Goal: Transaction & Acquisition: Subscribe to service/newsletter

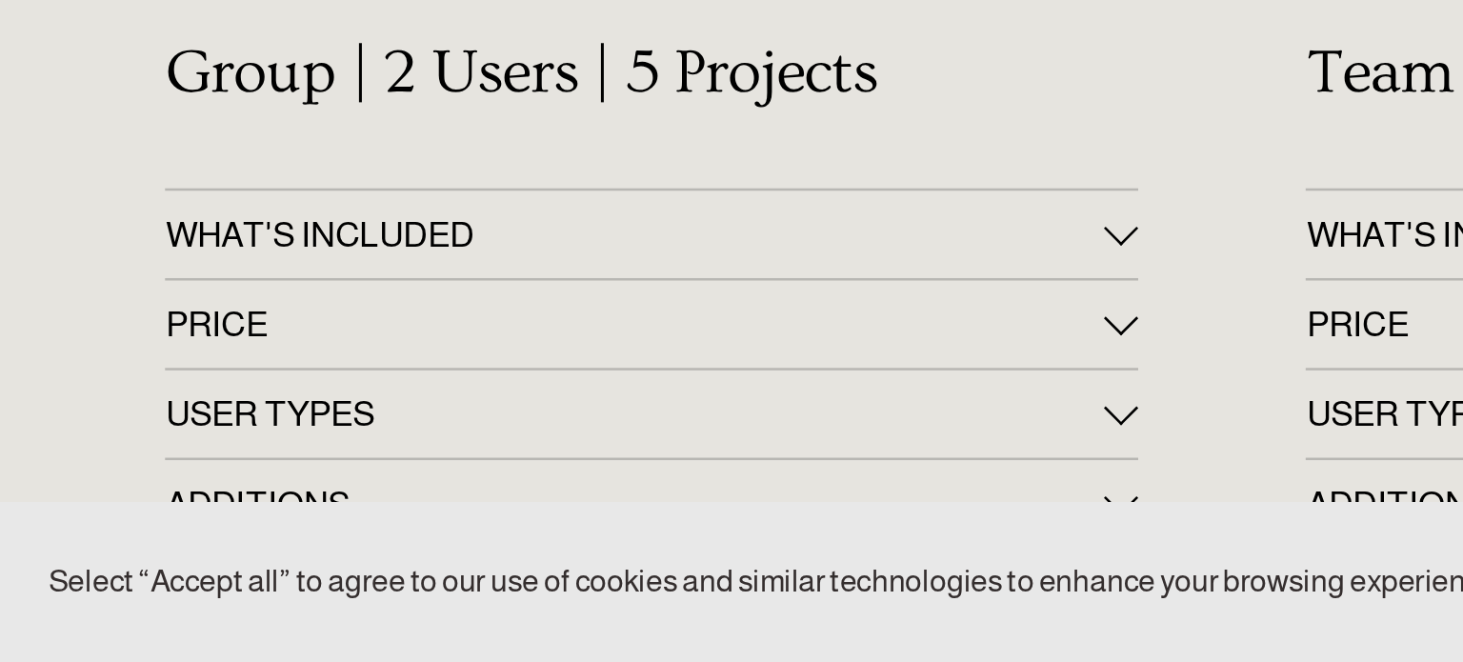
scroll to position [164, 0]
click at [245, 521] on span "PRICE" at bounding box center [249, 528] width 368 height 15
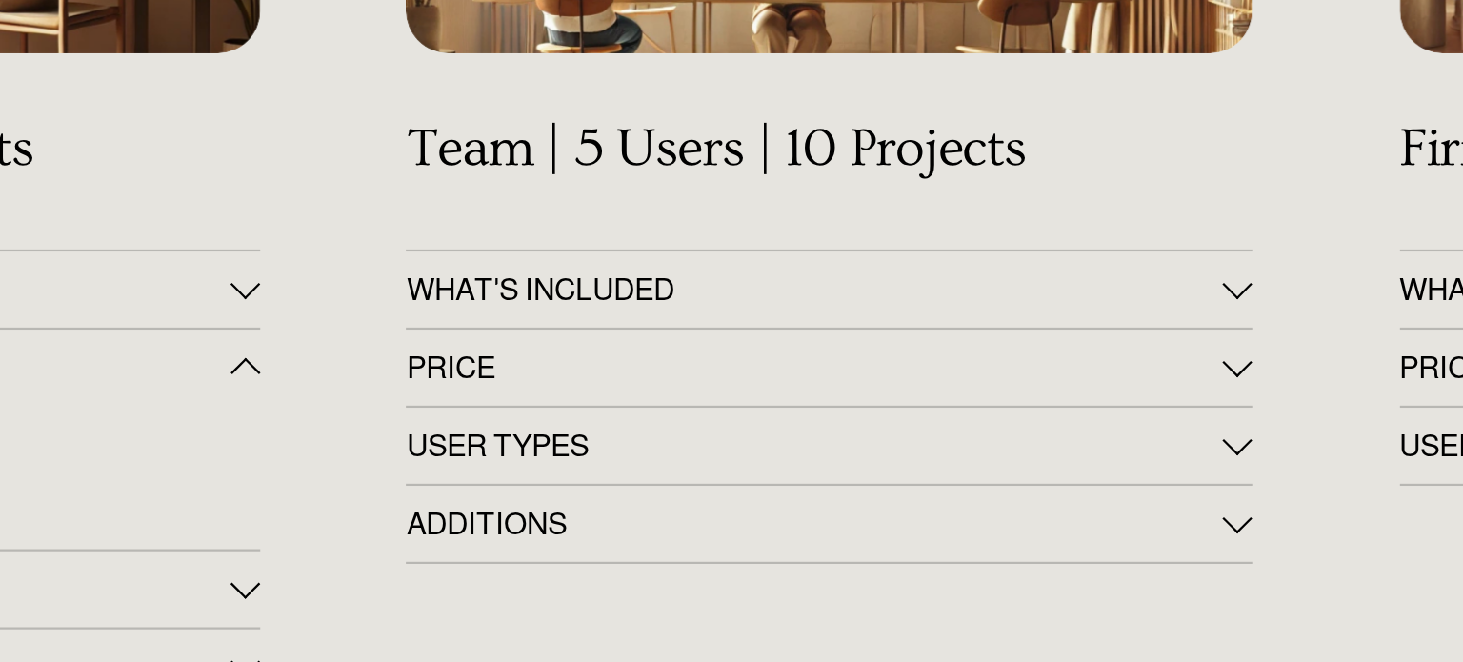
scroll to position [263, 0]
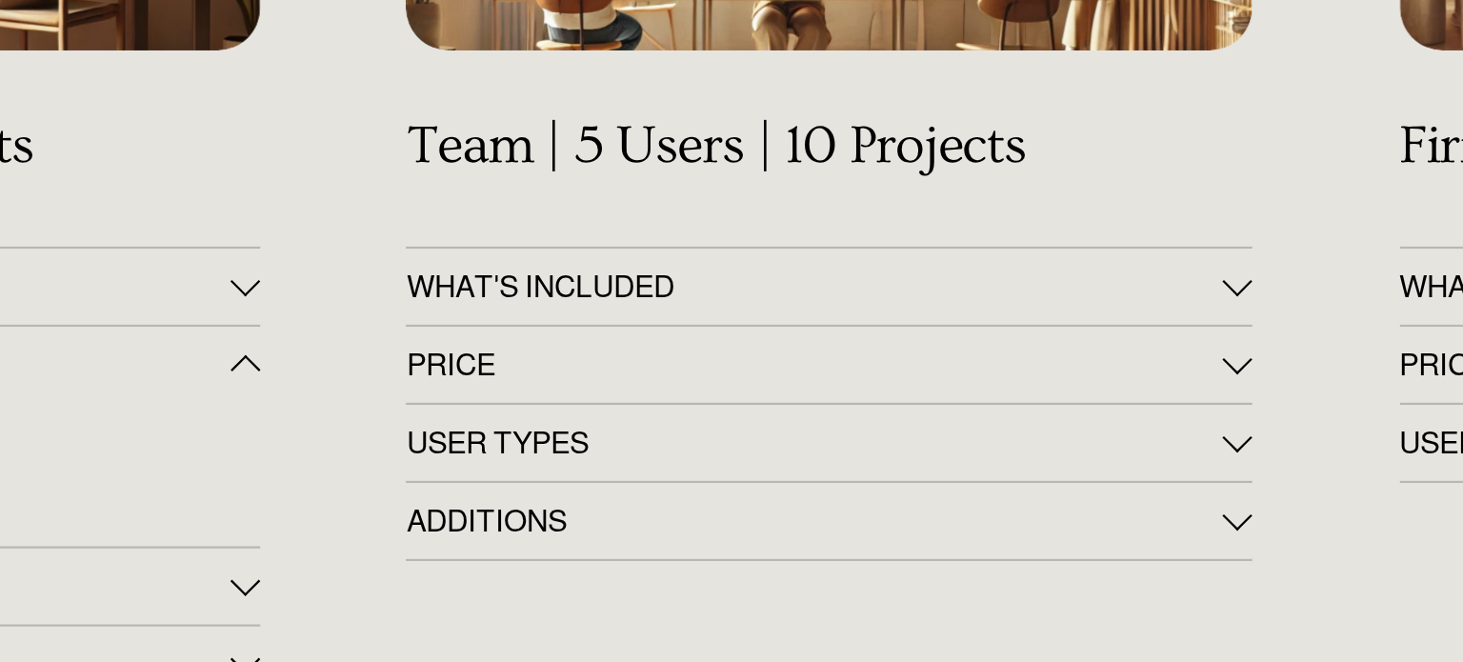
click at [600, 426] on span "PRICE" at bounding box center [696, 429] width 368 height 15
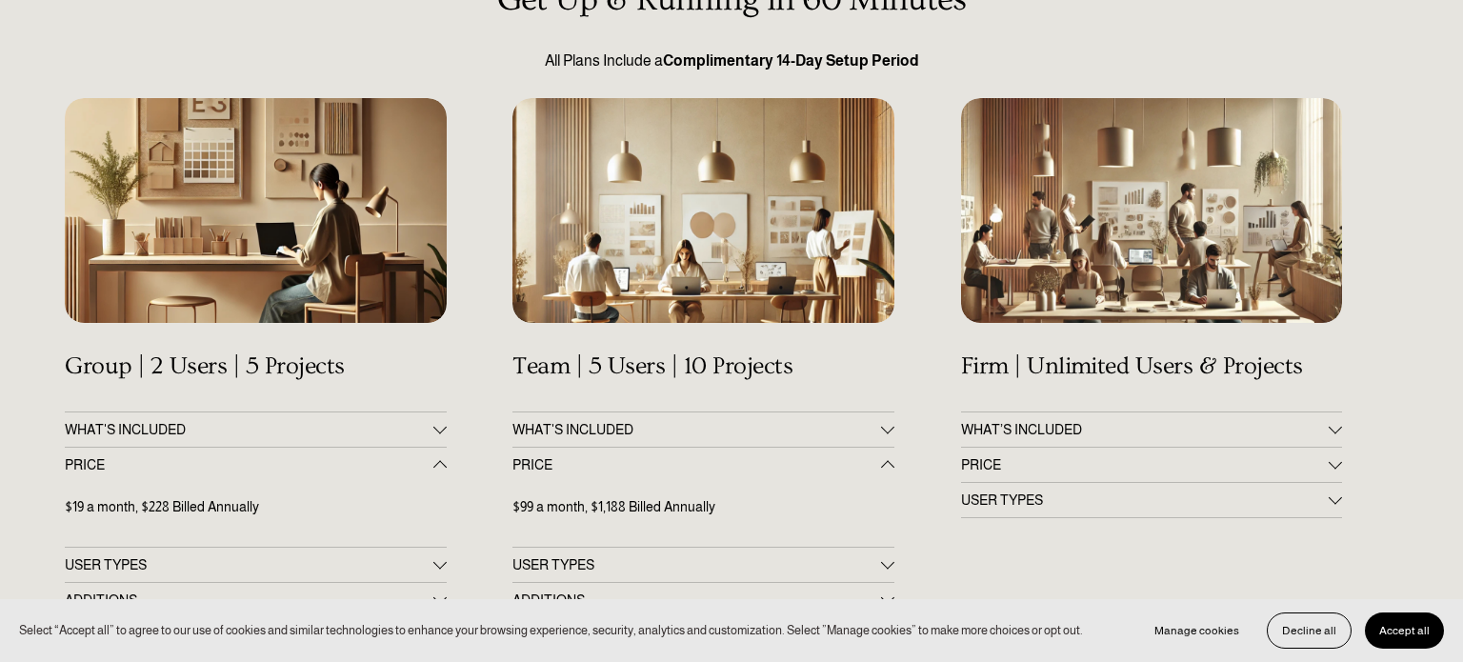
scroll to position [289, 0]
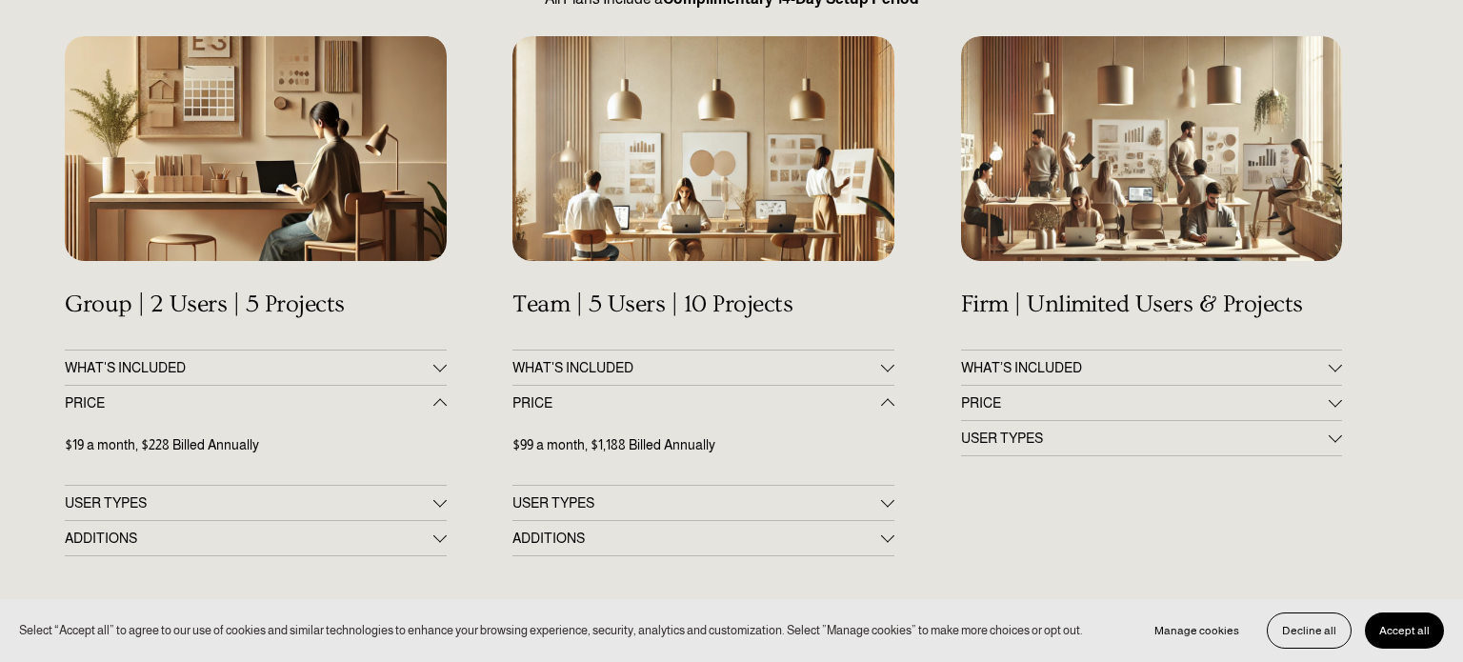
click at [608, 421] on div "$99 a month, $1,188 Billed Annually" at bounding box center [702, 453] width 381 height 66
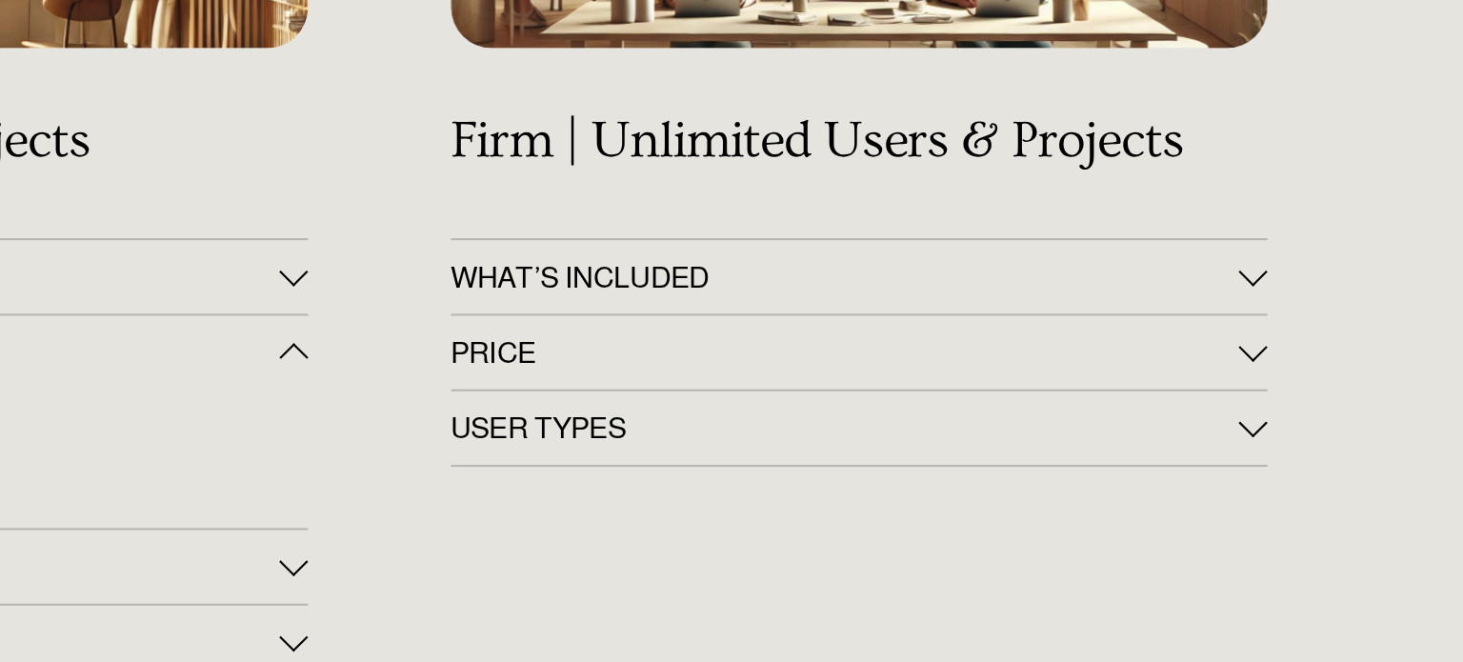
click at [1113, 413] on button "PRICE" at bounding box center [1151, 403] width 381 height 34
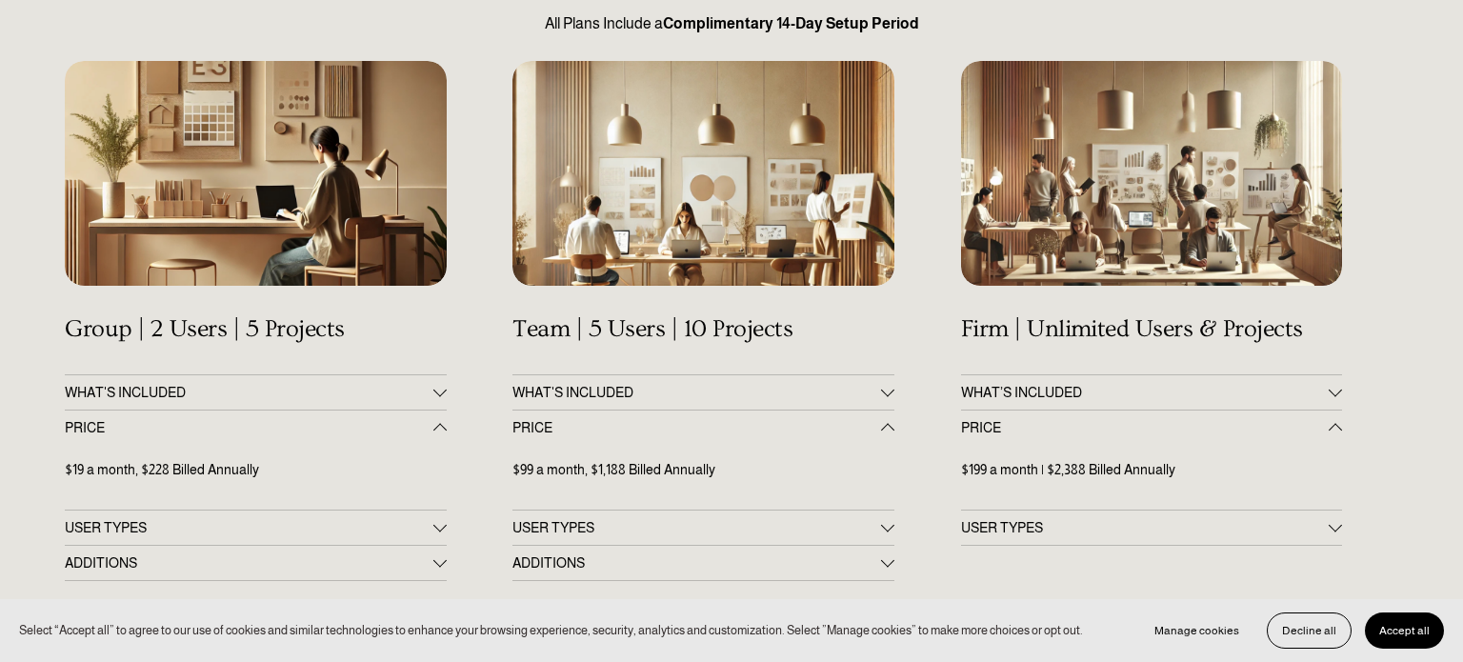
scroll to position [0, 0]
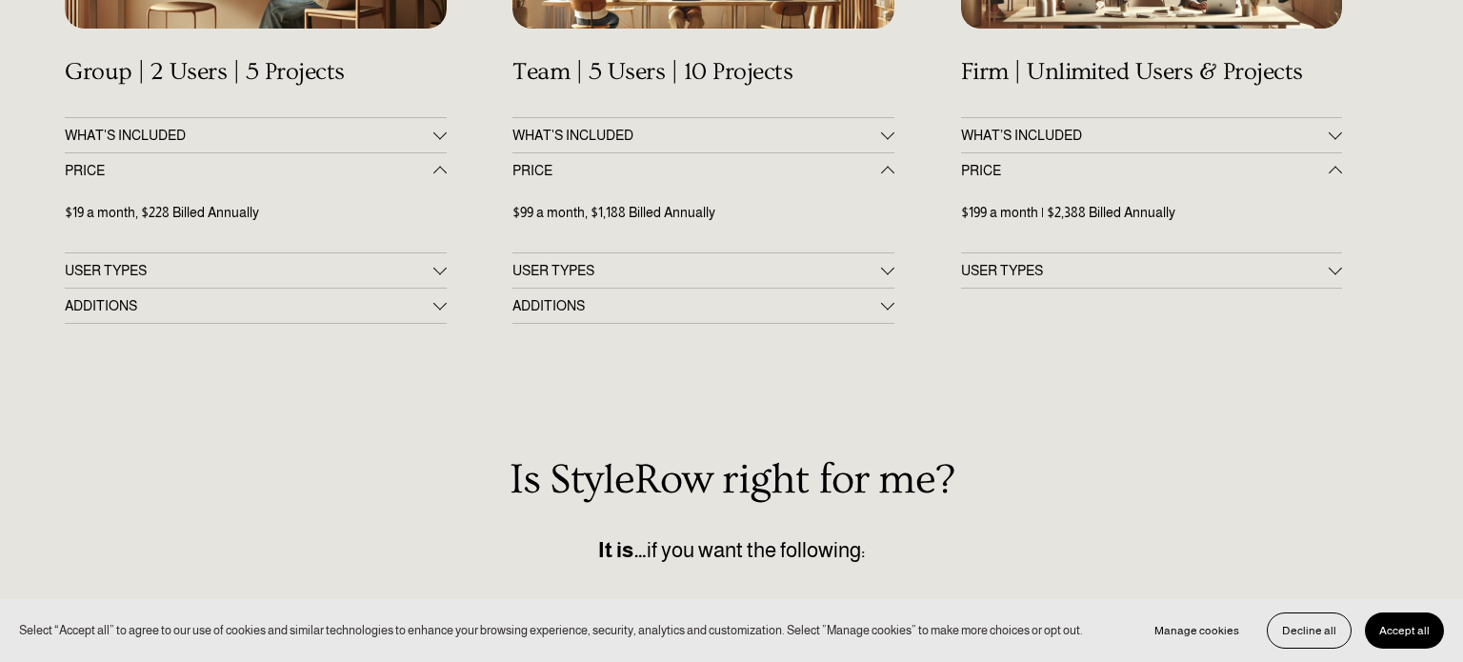
scroll to position [552, 0]
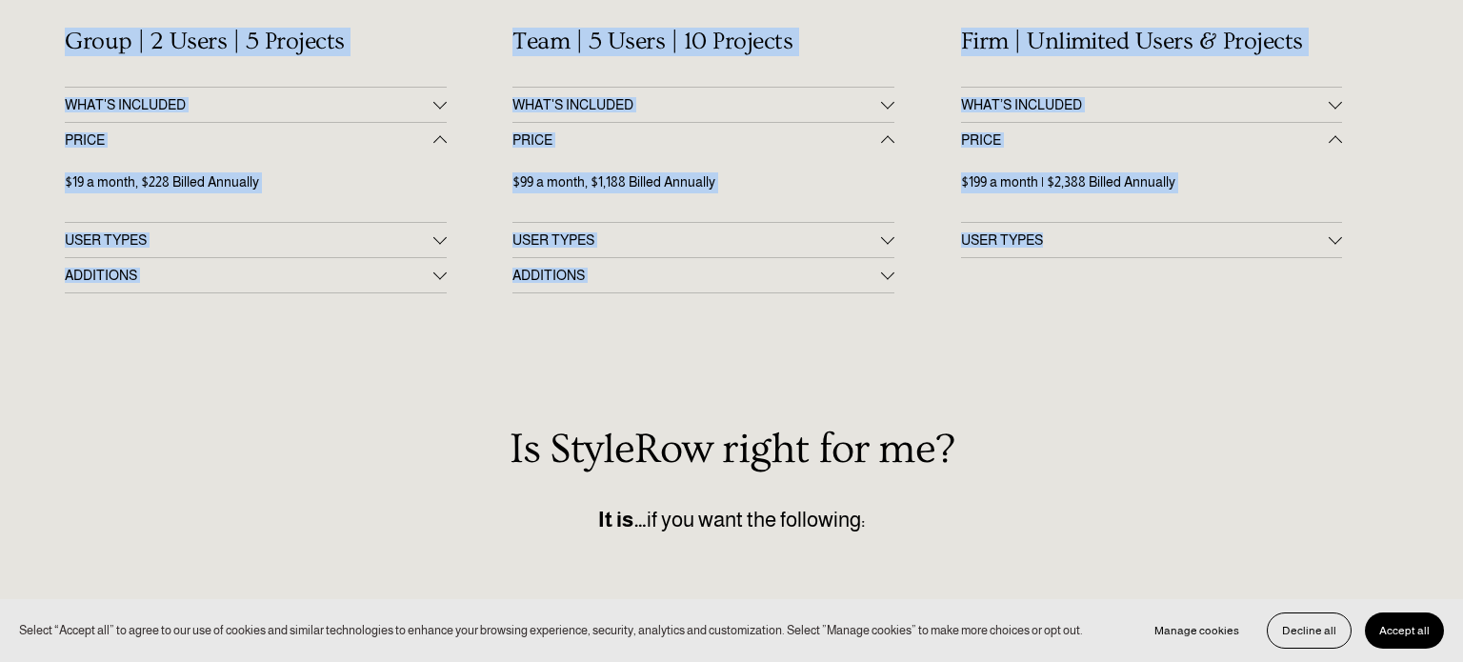
drag, startPoint x: 328, startPoint y: 110, endPoint x: 1305, endPoint y: 335, distance: 1002.5
click at [1305, 335] on div "Select “Accept all” to agree to our use of cookies and similar technologies to …" at bounding box center [731, 463] width 1463 height 2030
copy div "HOME OVERVIEW TOOLS PLANS SURVEY SUPPORT QUESTIONS FEATURED STYLEBOARD RESOURCE…"
click at [689, 349] on div "Get Up & Running in 60 Minutes All Plans Include a Complimentary 14-Day Setup P…" at bounding box center [731, 348] width 1463 height 1385
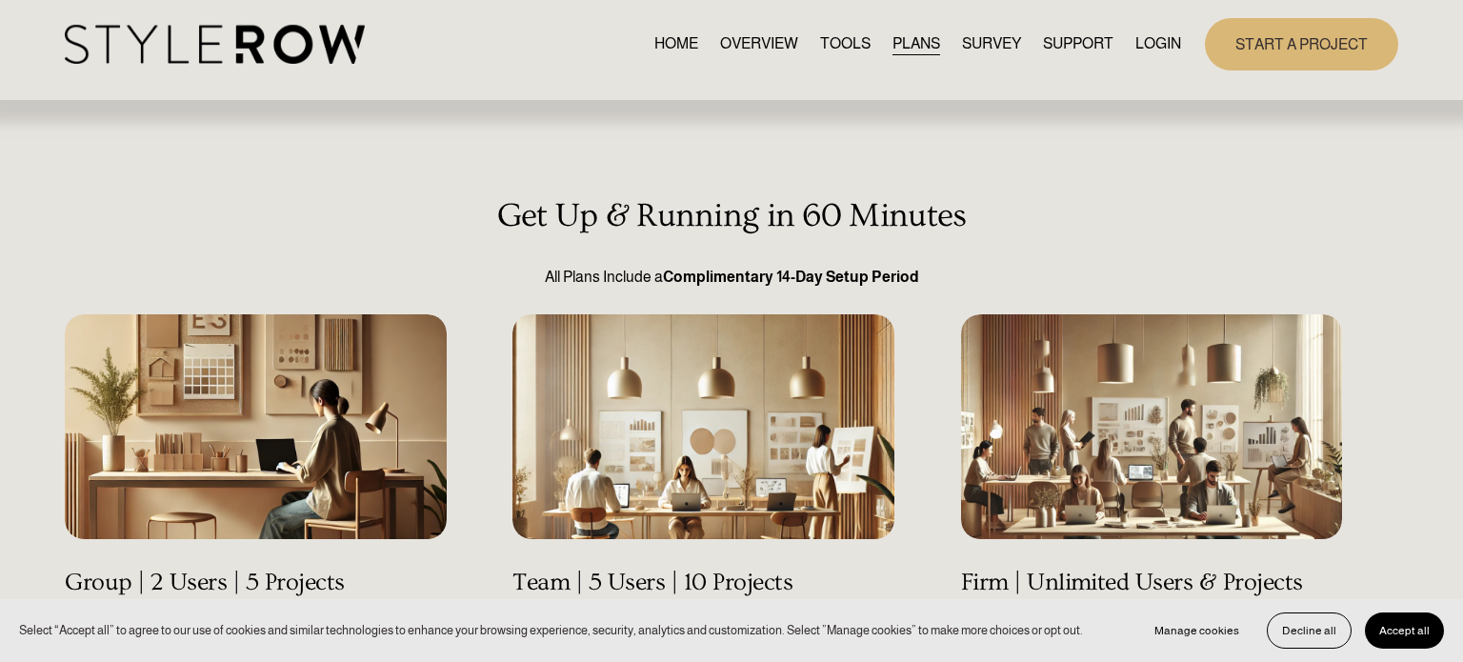
scroll to position [0, 0]
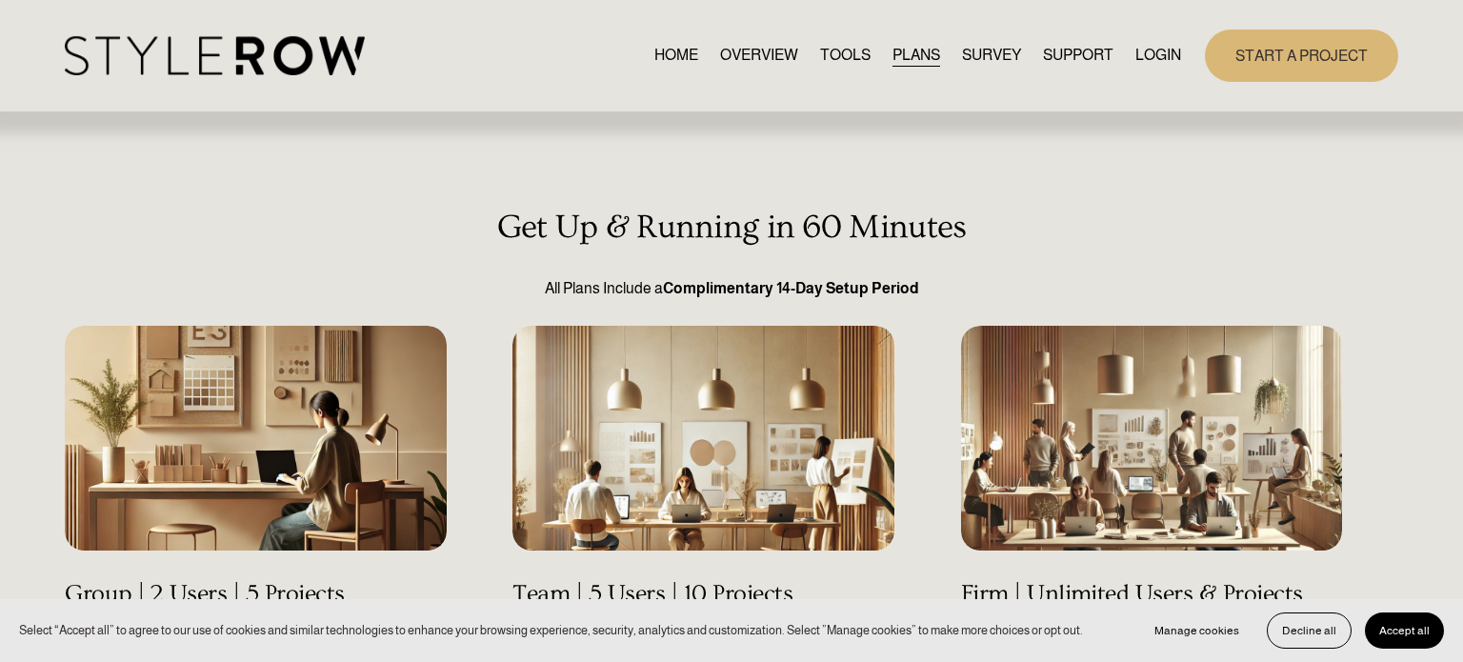
click at [1141, 232] on h3 "Get Up & Running in 60 Minutes" at bounding box center [731, 228] width 1333 height 38
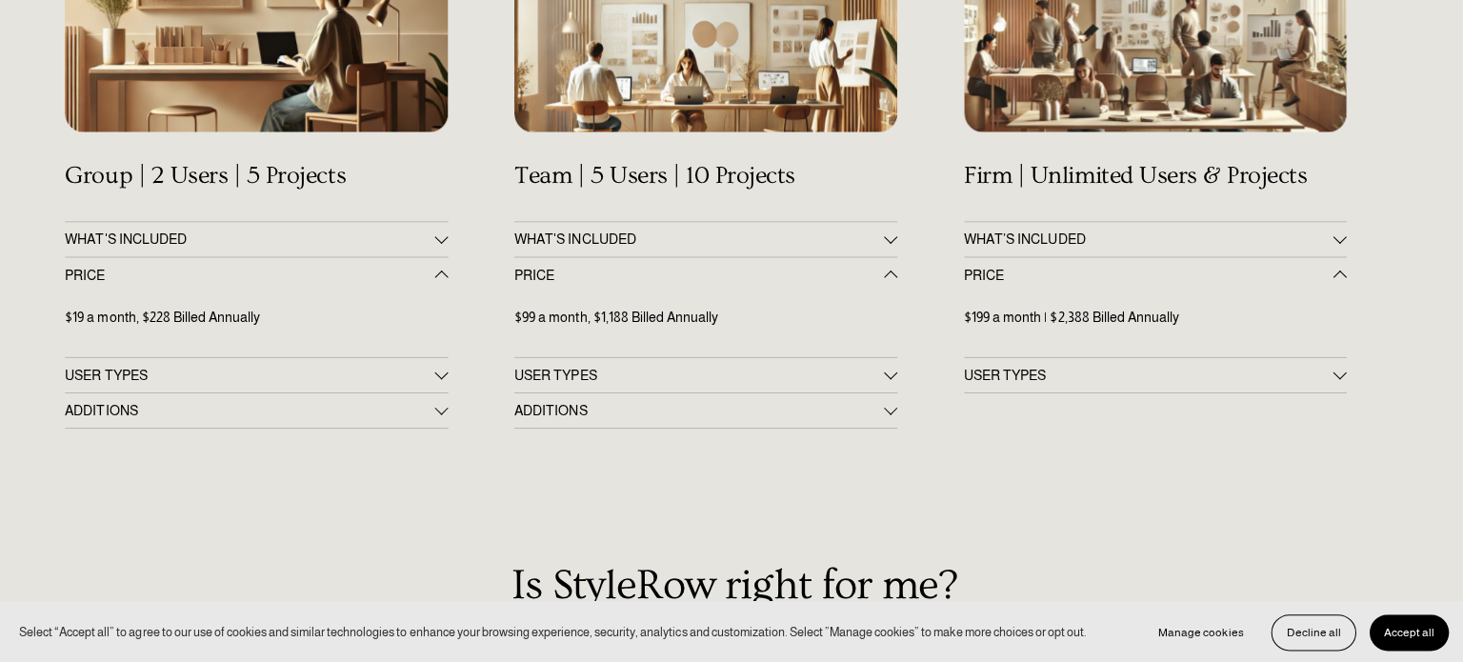
scroll to position [416, 0]
